Goal: Communication & Community: Answer question/provide support

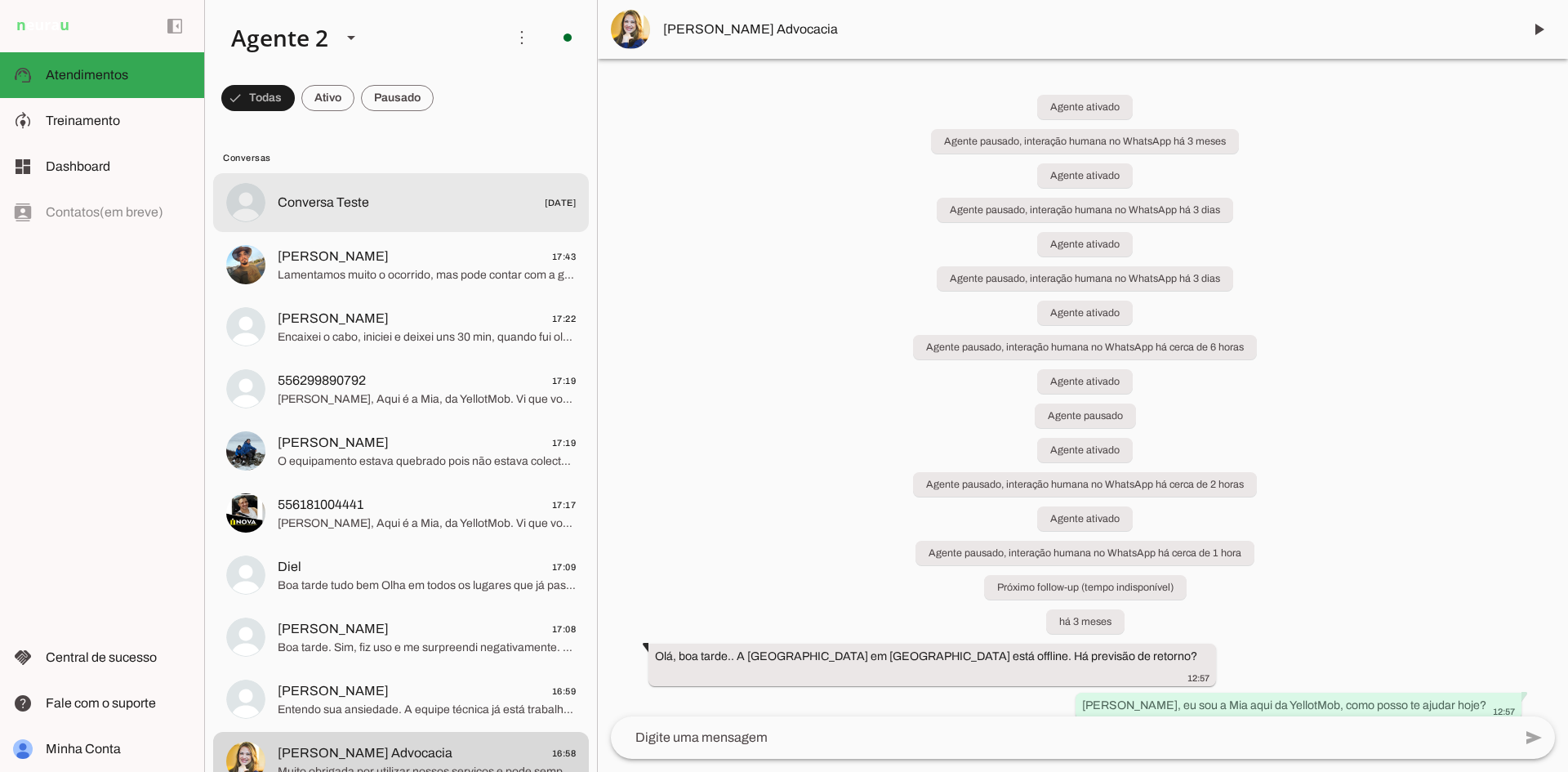
drag, startPoint x: 405, startPoint y: 122, endPoint x: 404, endPoint y: 106, distance: 16.0
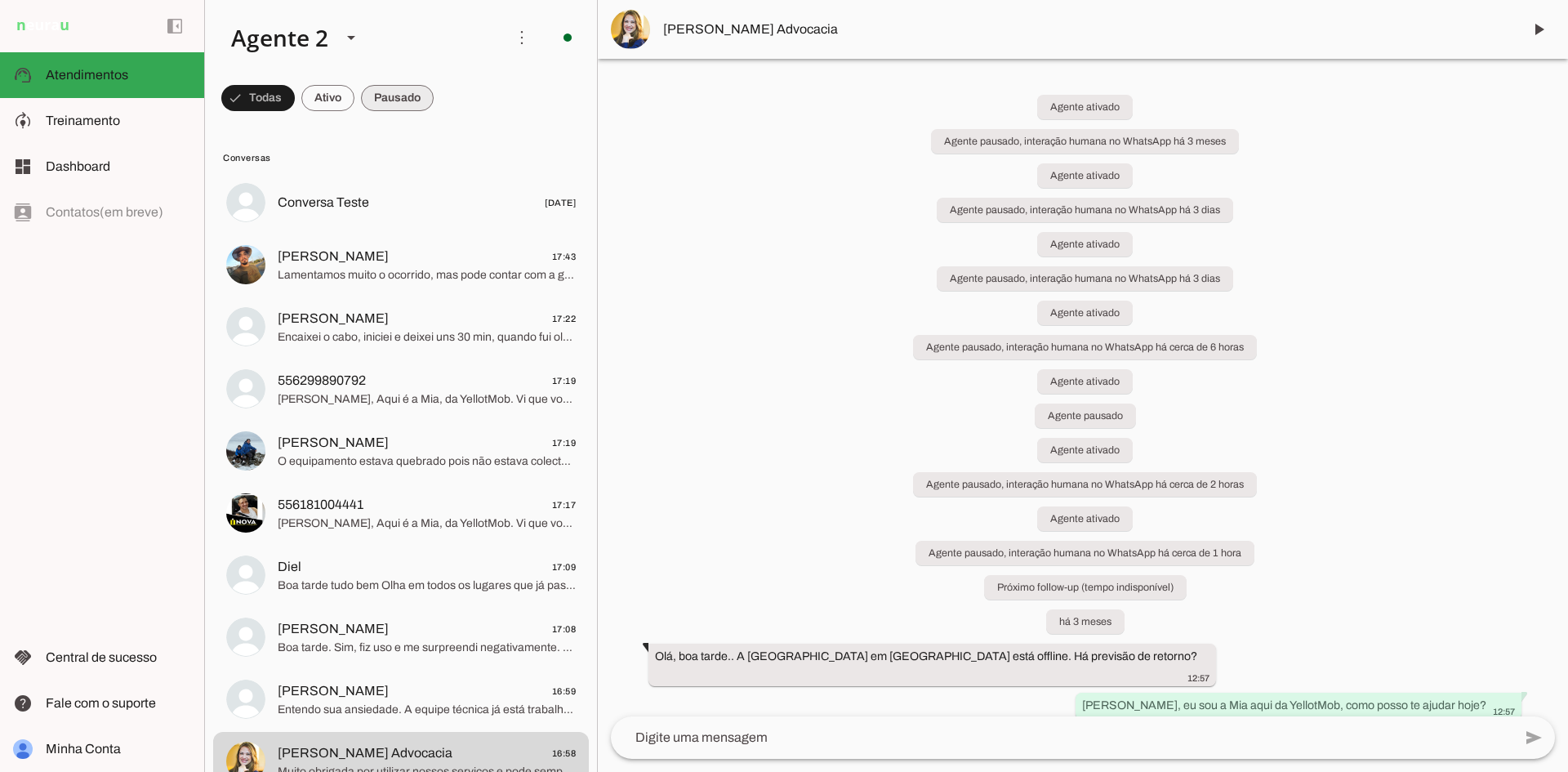
click at [403, 96] on span at bounding box center [397, 98] width 72 height 39
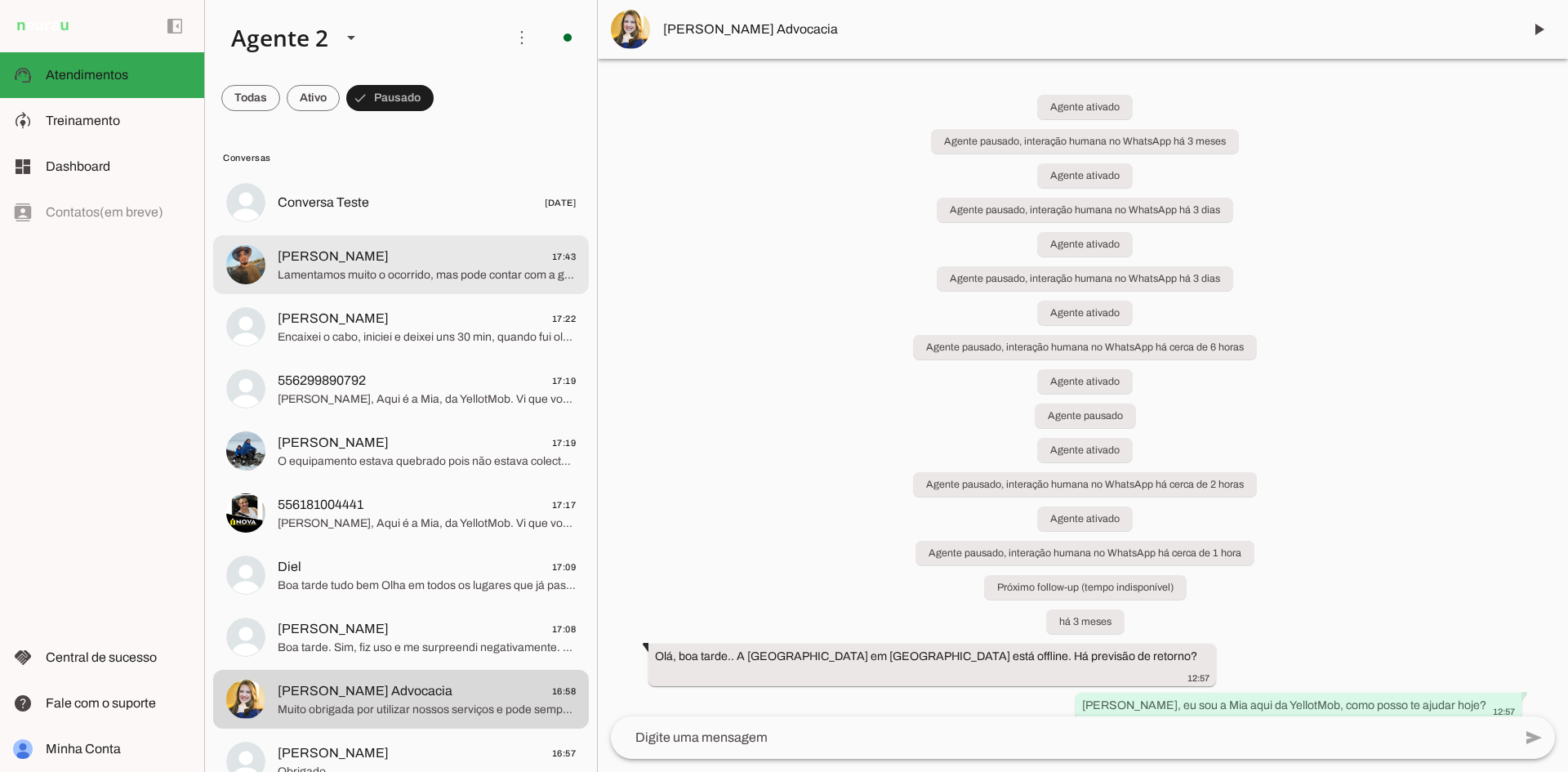
click at [479, 265] on span "Igor Silva 17:43" at bounding box center [426, 256] width 298 height 20
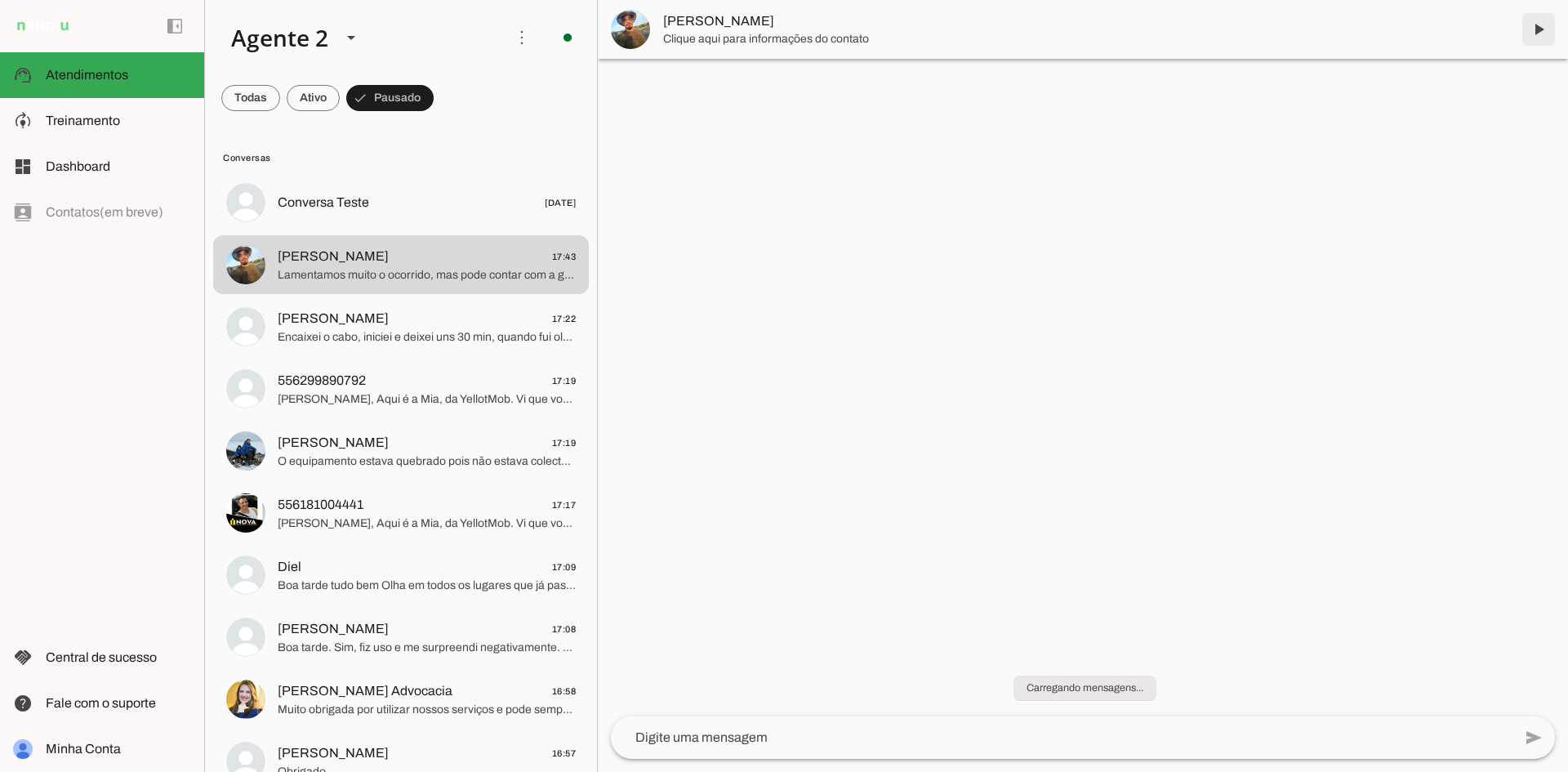
click at [1531, 27] on span at bounding box center [1538, 29] width 39 height 39
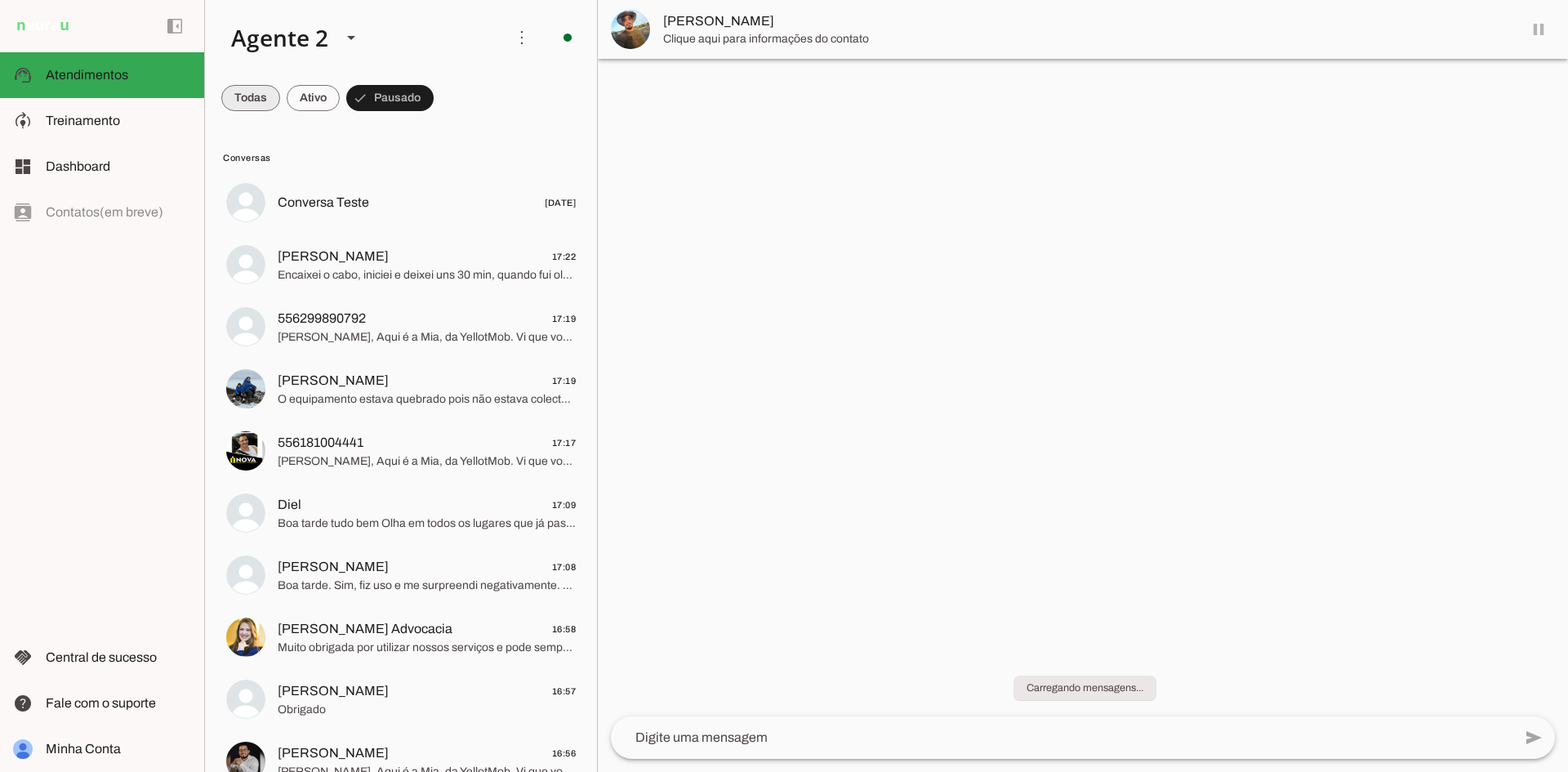
click at [249, 100] on span at bounding box center [251, 98] width 59 height 39
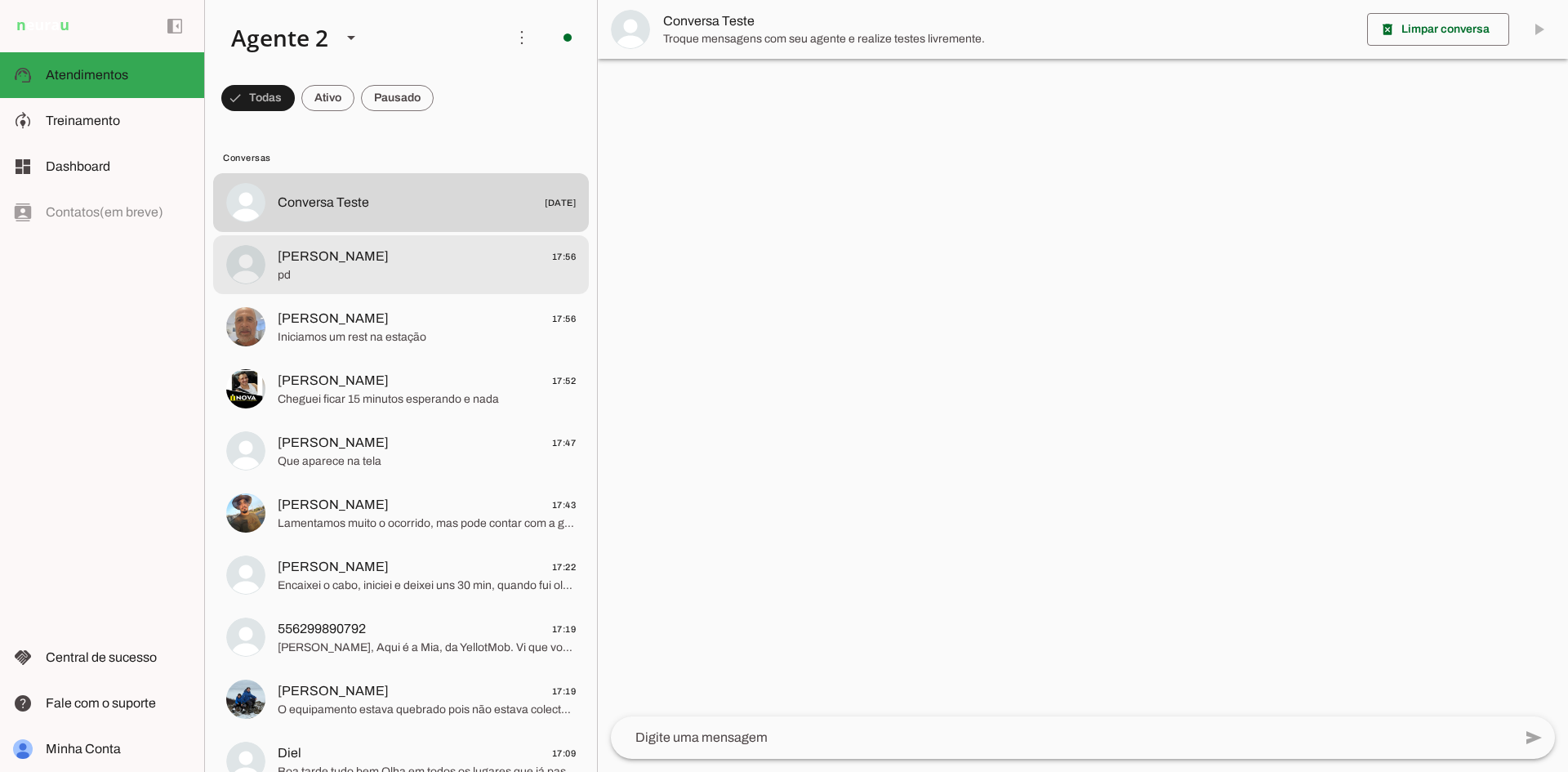
click at [417, 272] on span "pd" at bounding box center [426, 276] width 298 height 16
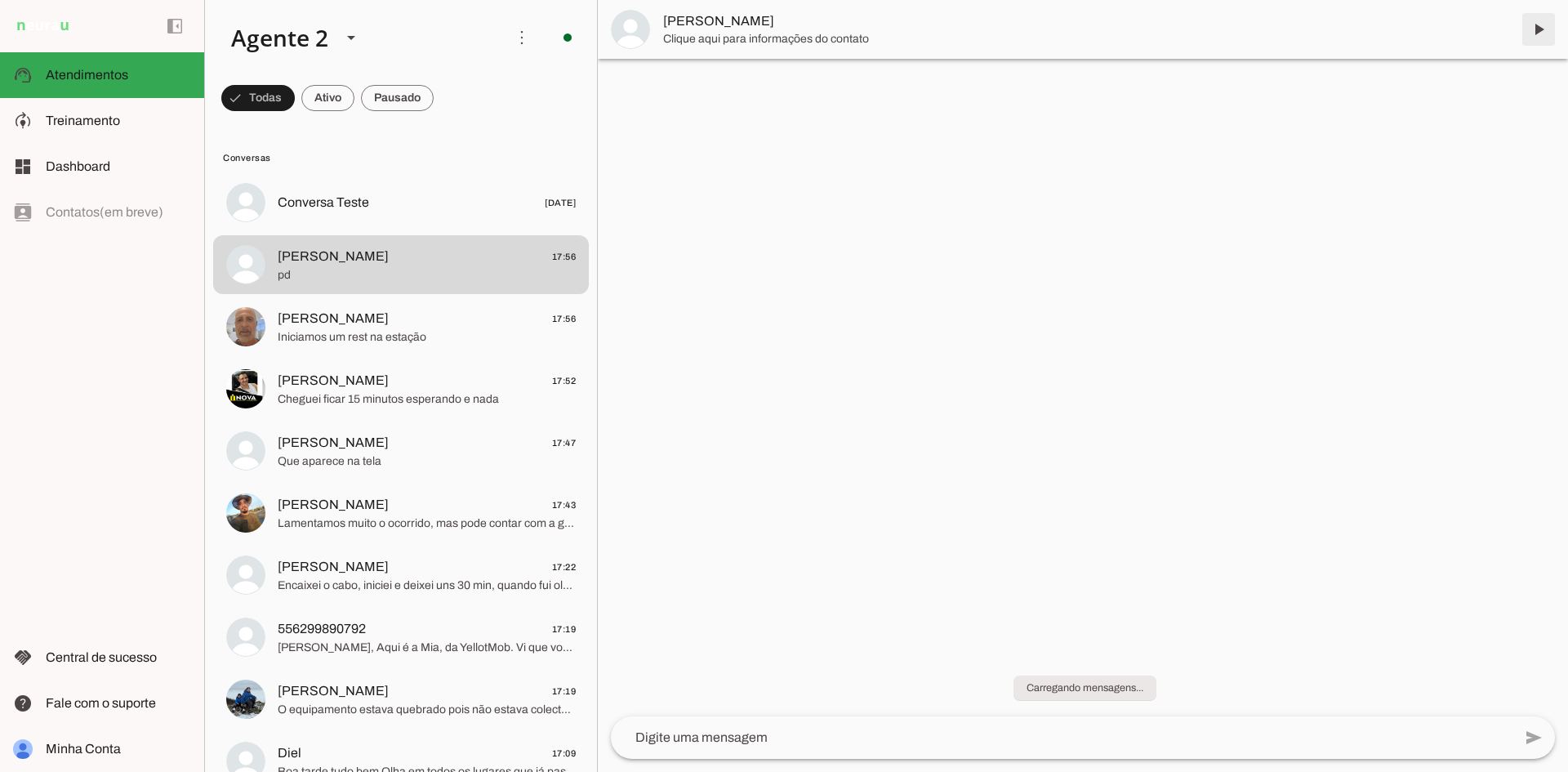
click at [1542, 25] on span at bounding box center [1538, 29] width 39 height 39
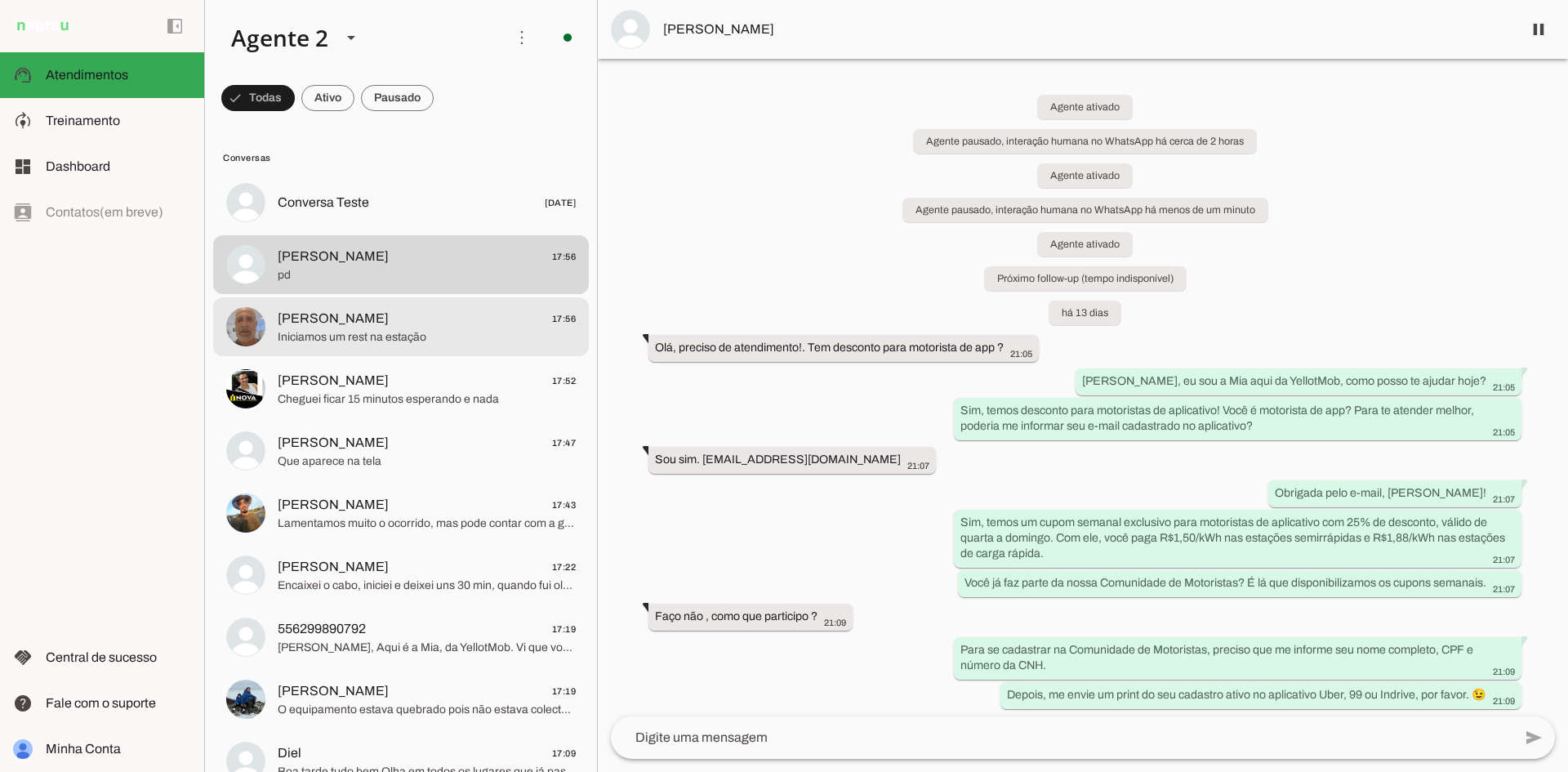
click at [478, 328] on span "[PERSON_NAME] 17:56" at bounding box center [426, 319] width 298 height 20
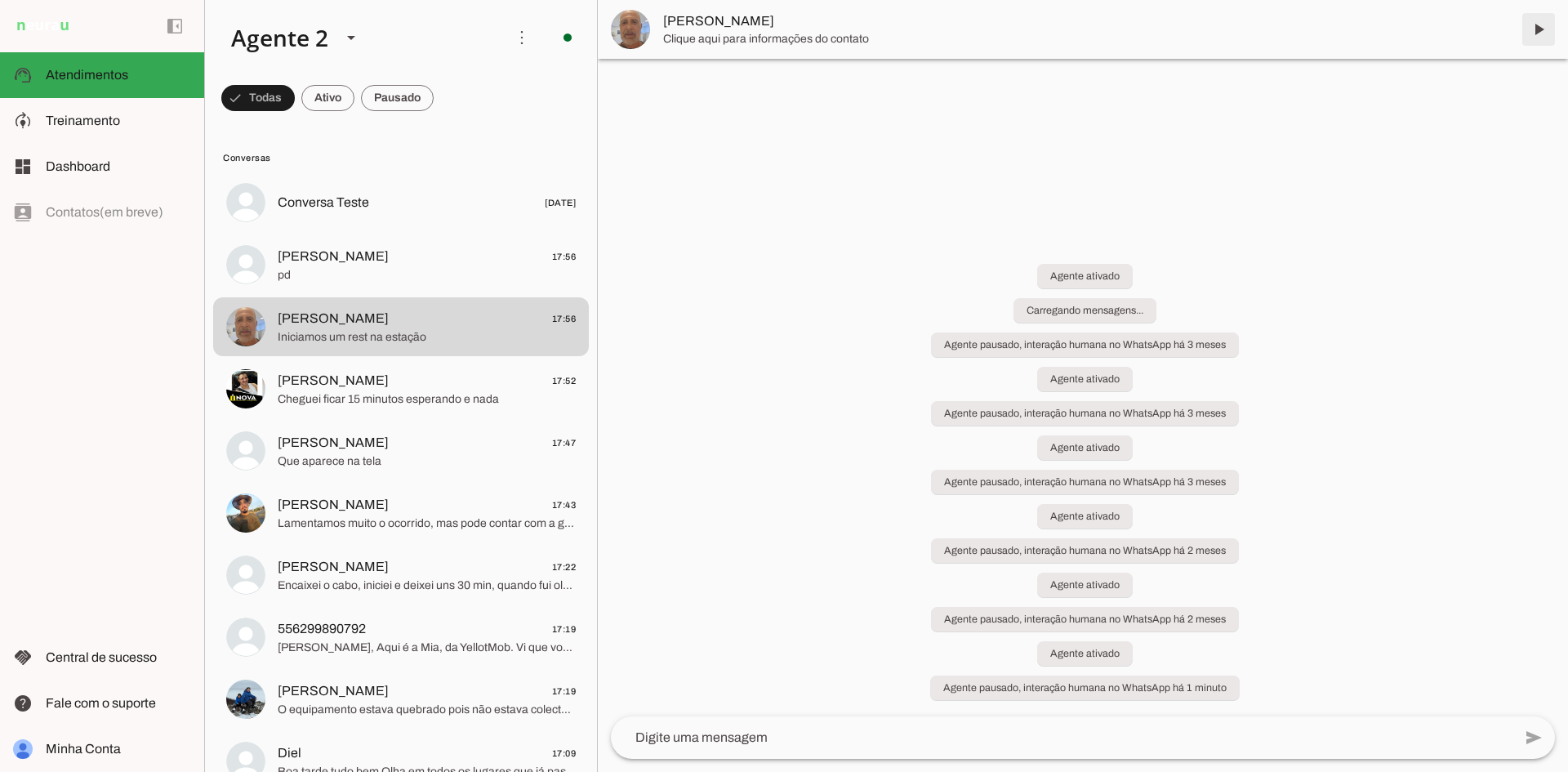
click at [1541, 39] on span at bounding box center [1538, 29] width 39 height 39
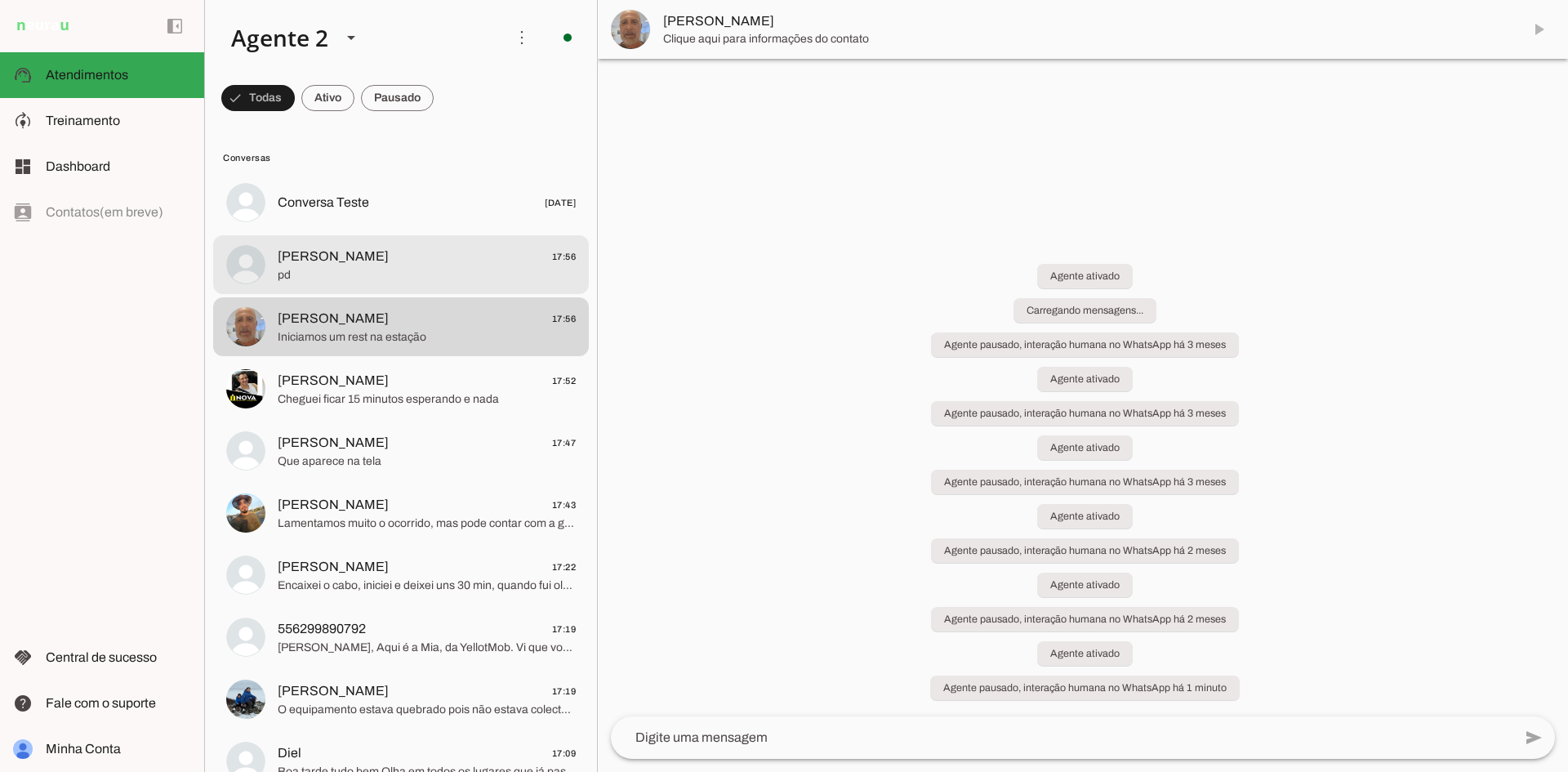
click at [421, 240] on md-item "[PERSON_NAME] 17:56 pd" at bounding box center [401, 265] width 376 height 59
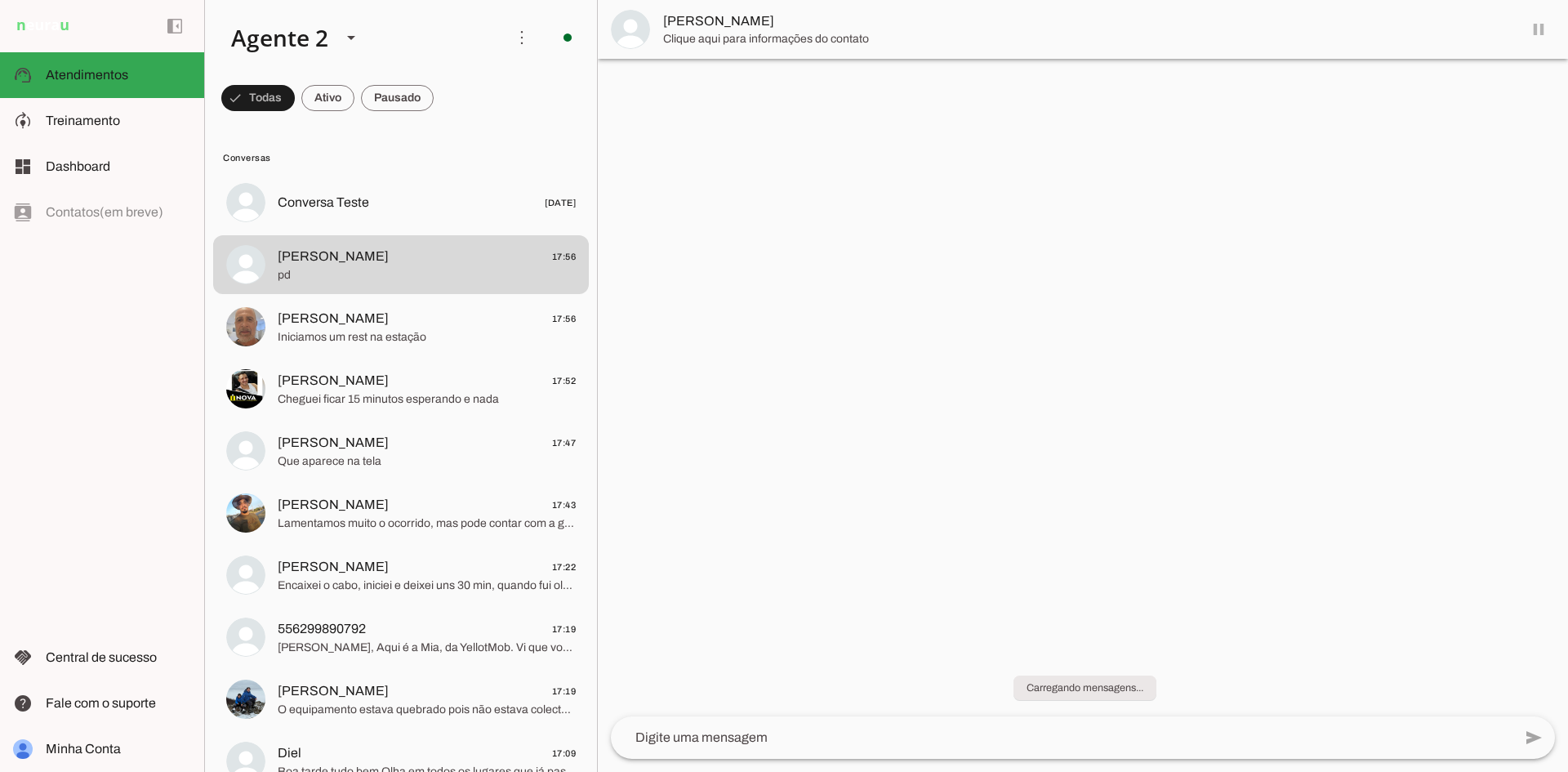
click at [381, 78] on md-chip-set at bounding box center [401, 98] width 392 height 46
click at [393, 98] on span at bounding box center [397, 98] width 72 height 39
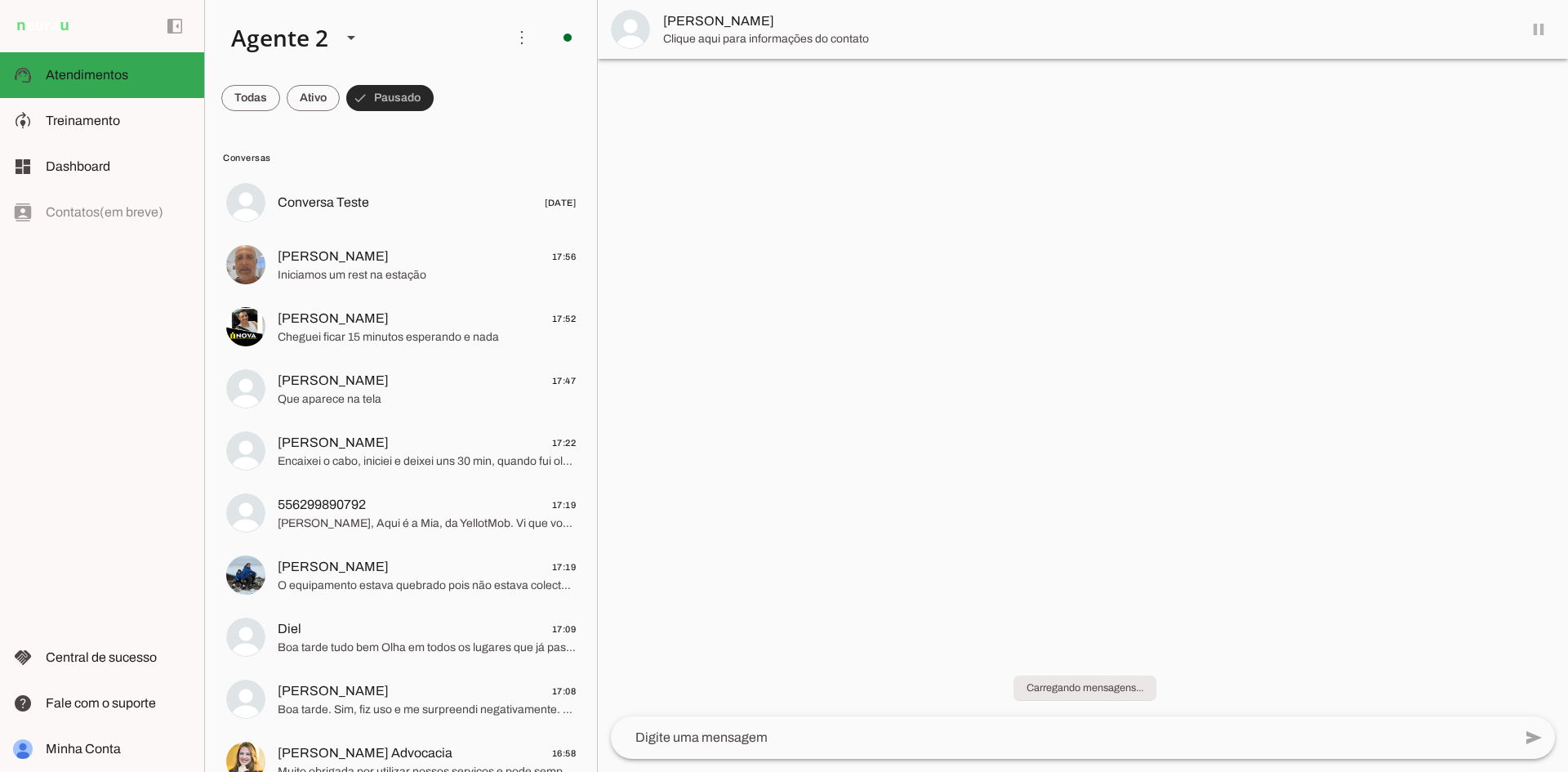
scroll to position [2071, 0]
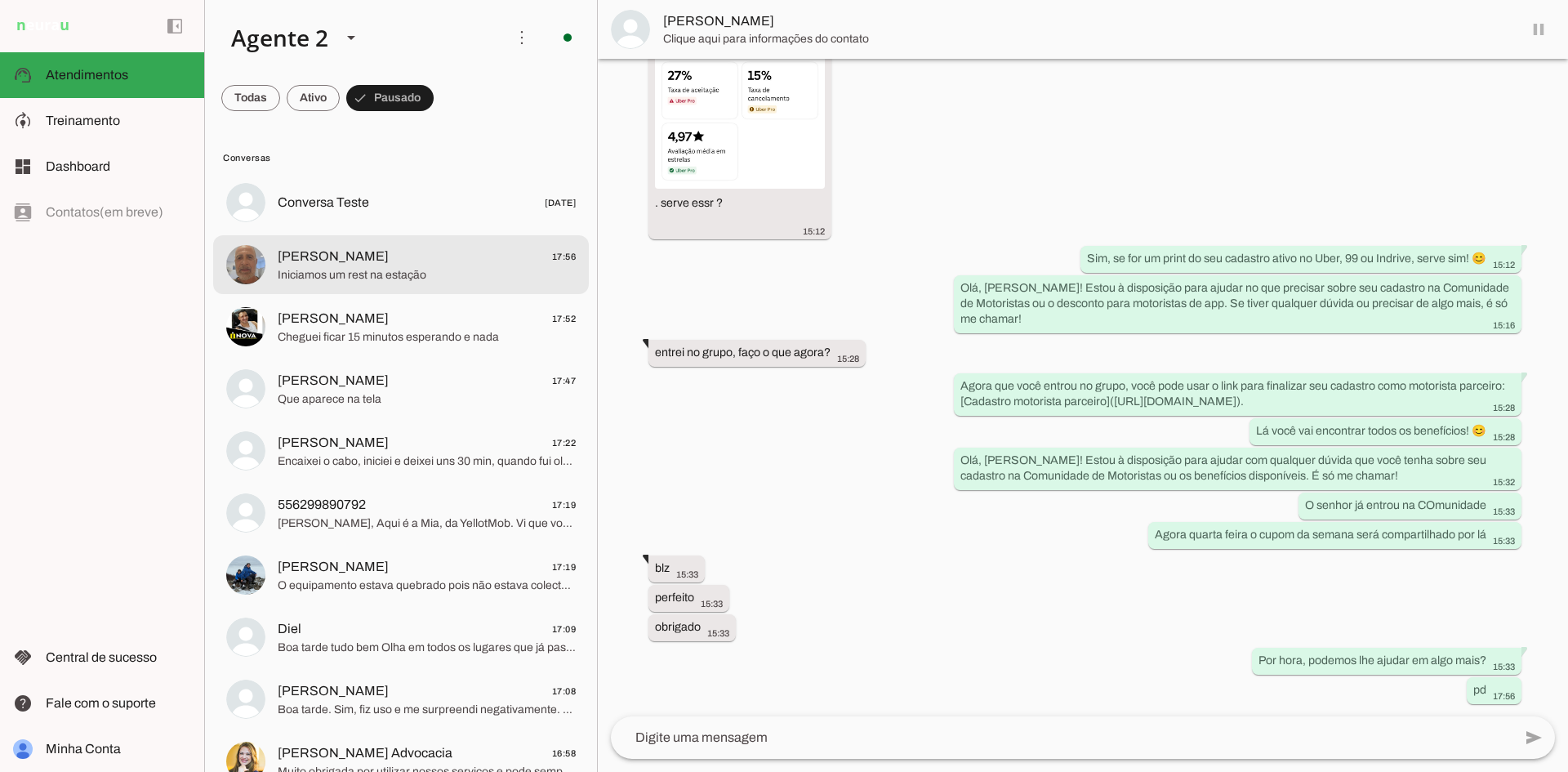
click at [409, 240] on md-item "[PERSON_NAME] 17:56 Iniciamos um rest na estação" at bounding box center [401, 265] width 376 height 59
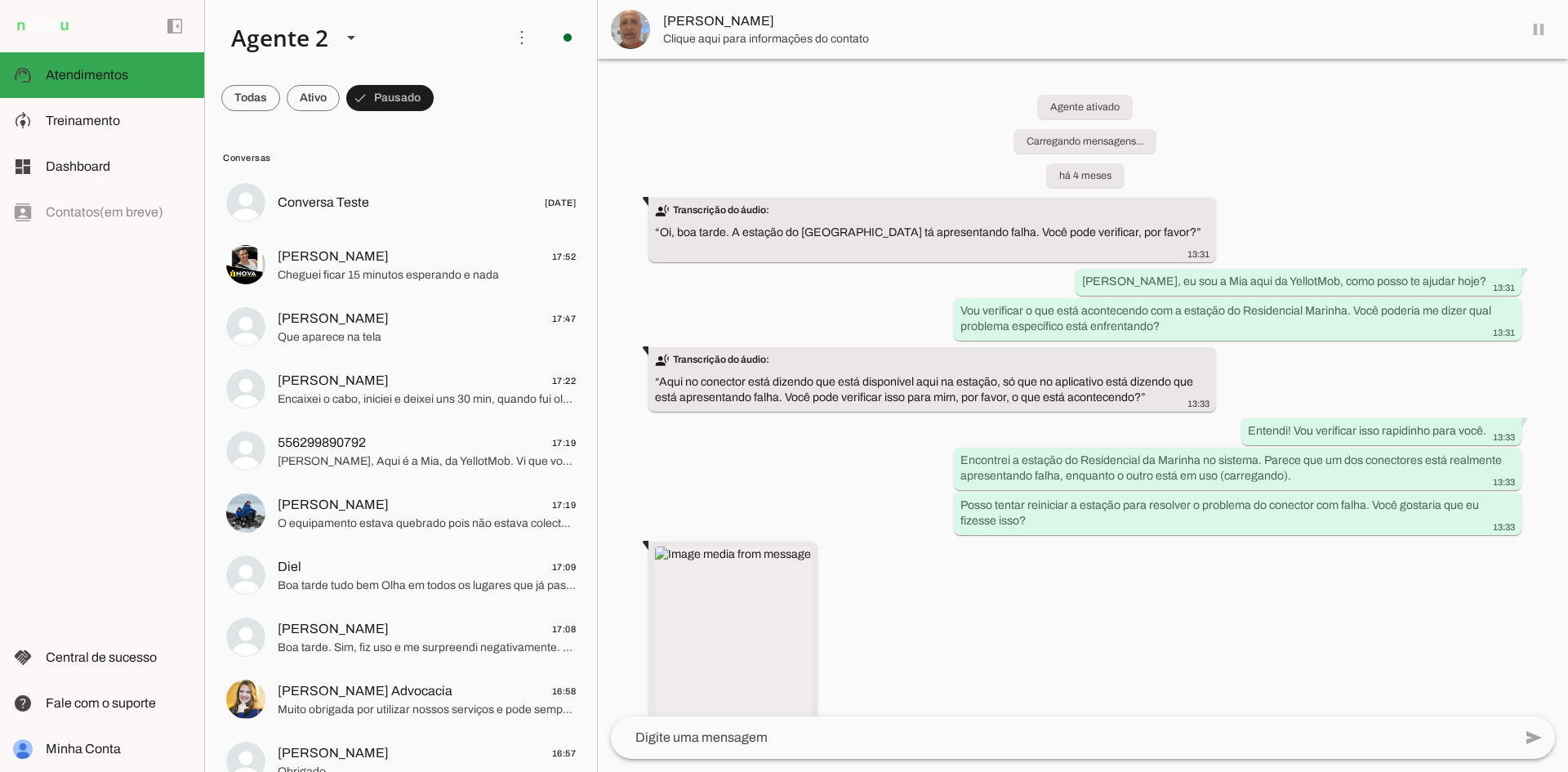
click at [1541, 27] on md-item "[PERSON_NAME]" at bounding box center [1083, 29] width 970 height 59
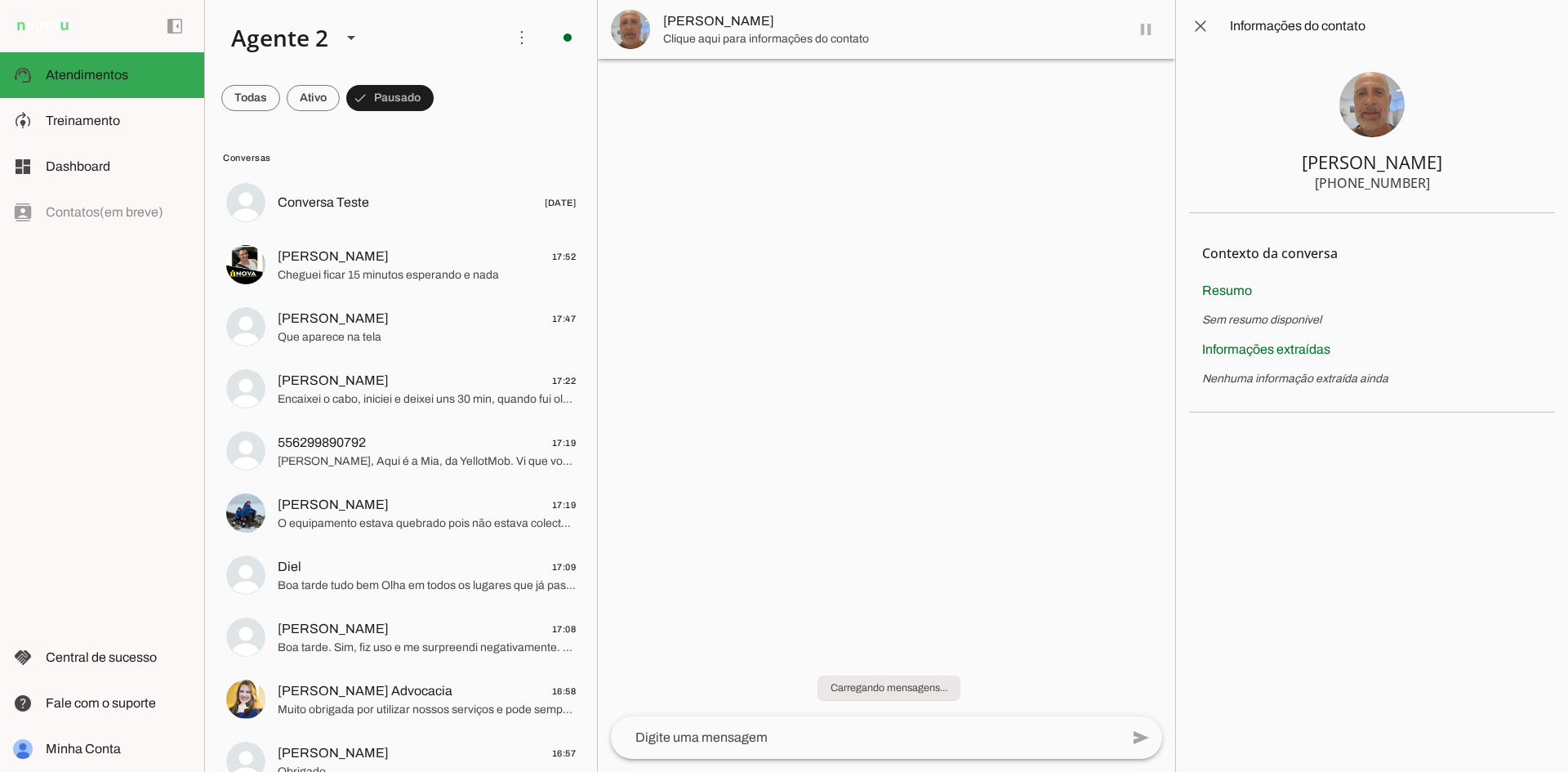
click at [1200, 18] on span at bounding box center [1200, 26] width 39 height 39
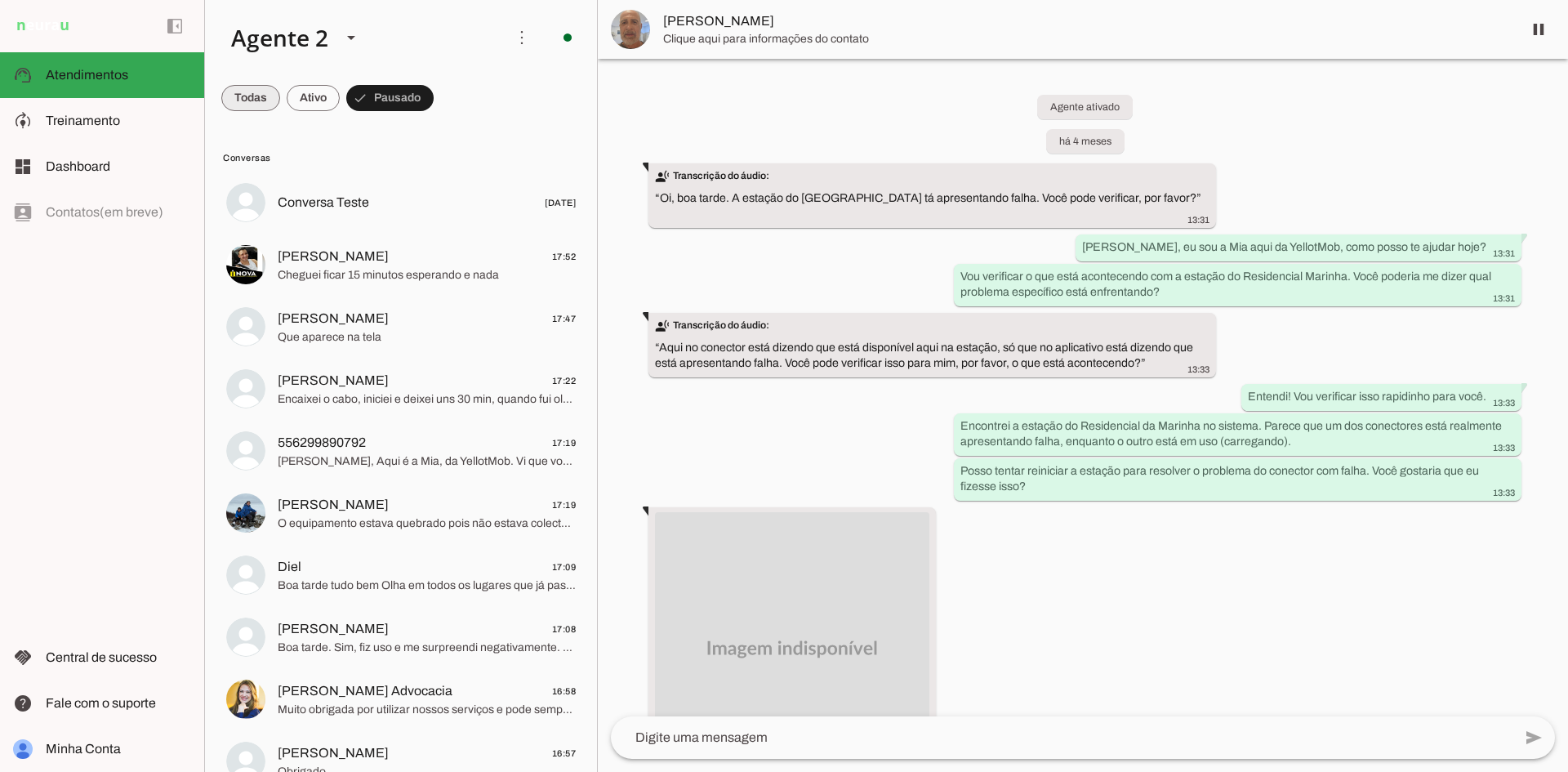
click at [253, 94] on span at bounding box center [251, 98] width 59 height 39
